Goal: Transaction & Acquisition: Purchase product/service

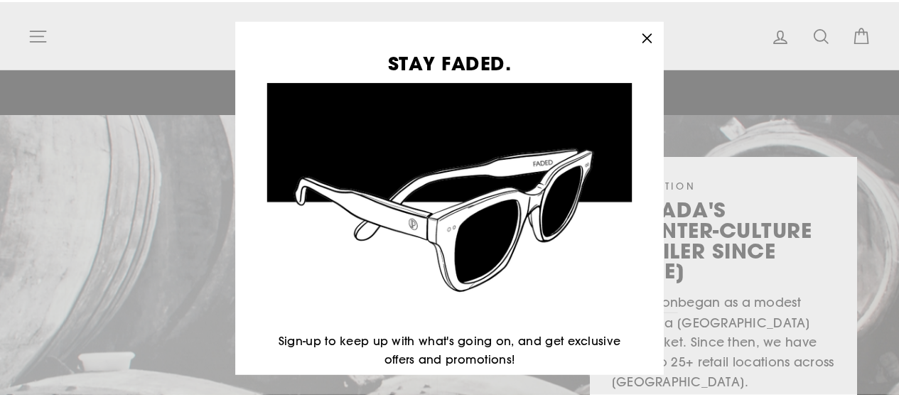
scroll to position [97, 0]
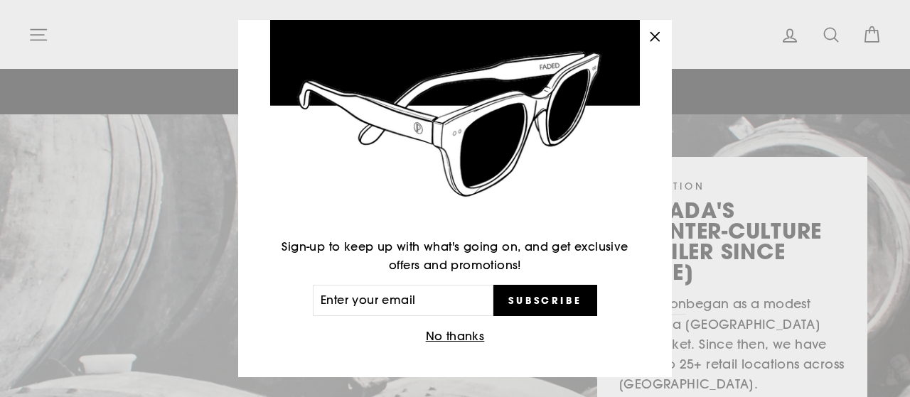
click at [454, 333] on button "No thanks" at bounding box center [456, 337] width 68 height 20
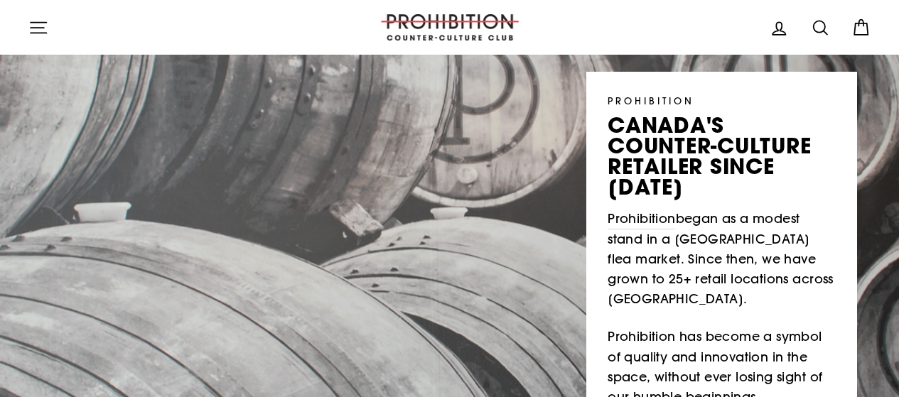
scroll to position [0, 0]
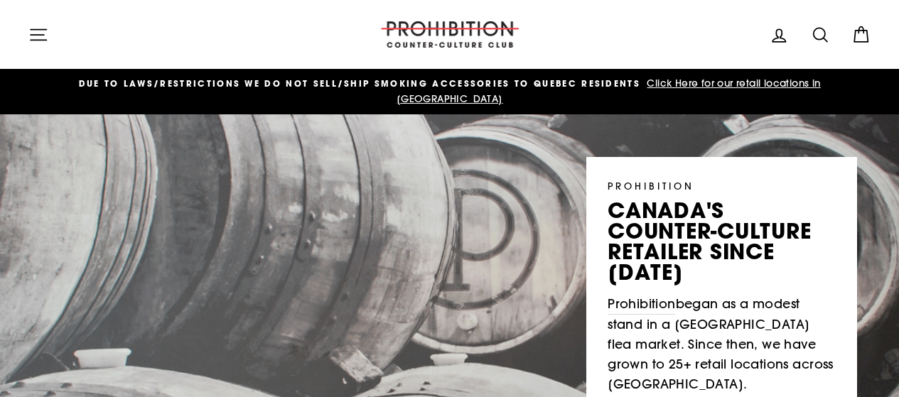
click at [823, 33] on icon at bounding box center [821, 35] width 20 height 20
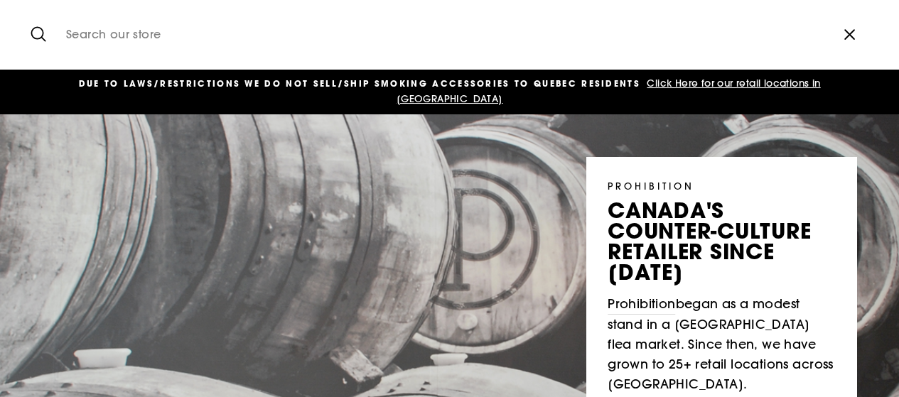
click at [490, 38] on input "Search our store" at bounding box center [443, 35] width 769 height 48
type input "vape"
click at [28, 11] on button "Search" at bounding box center [43, 35] width 31 height 48
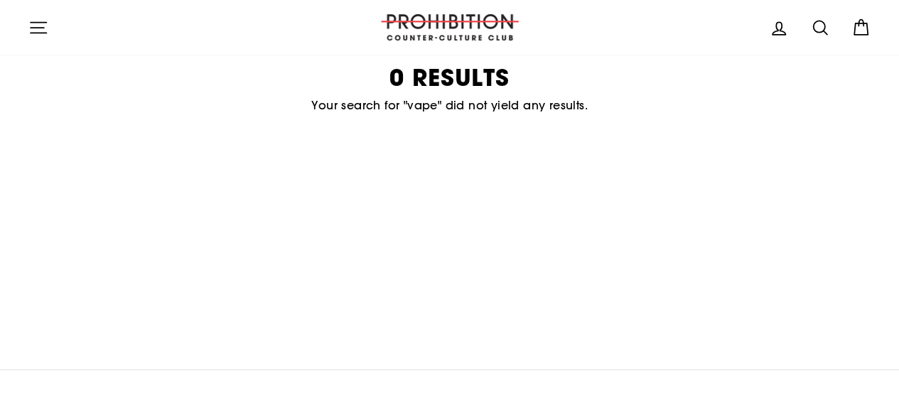
scroll to position [284, 0]
